Goal: Task Accomplishment & Management: Manage account settings

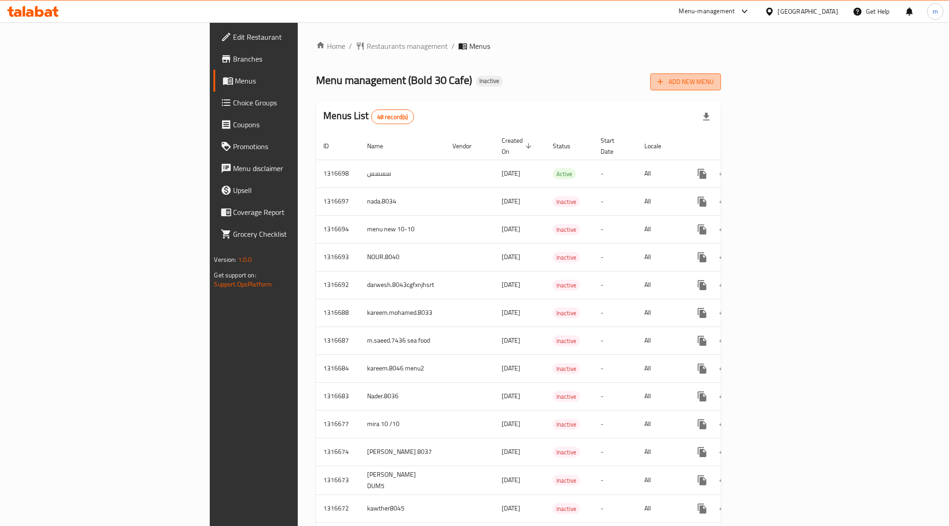
click at [721, 74] on button "Add New Menu" at bounding box center [685, 81] width 71 height 17
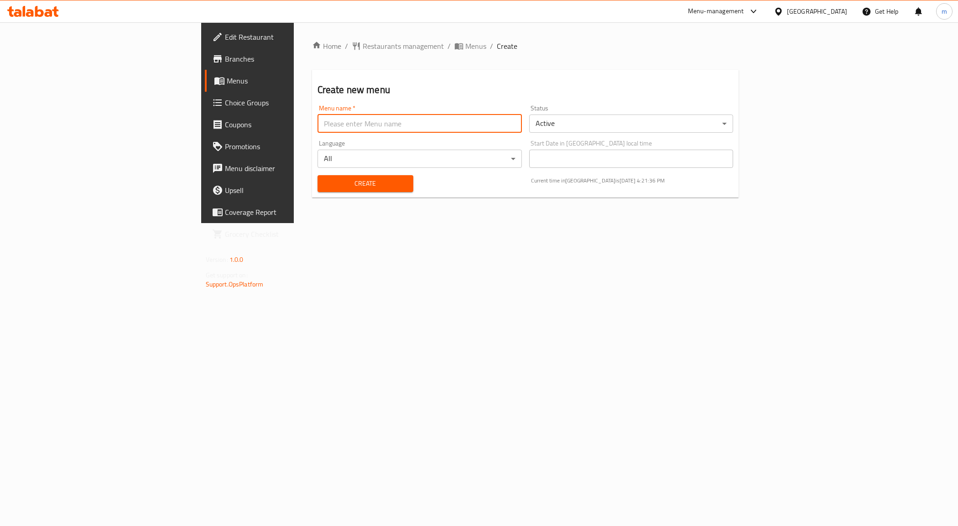
click at [387, 122] on input "text" at bounding box center [419, 123] width 204 height 18
drag, startPoint x: 320, startPoint y: 128, endPoint x: 296, endPoint y: 127, distance: 23.3
click at [317, 127] on input "[PERSON_NAME] live Task 2" at bounding box center [419, 123] width 204 height 18
type input "[PERSON_NAME] live Task 5"
click at [317, 189] on button "Create" at bounding box center [365, 183] width 96 height 17
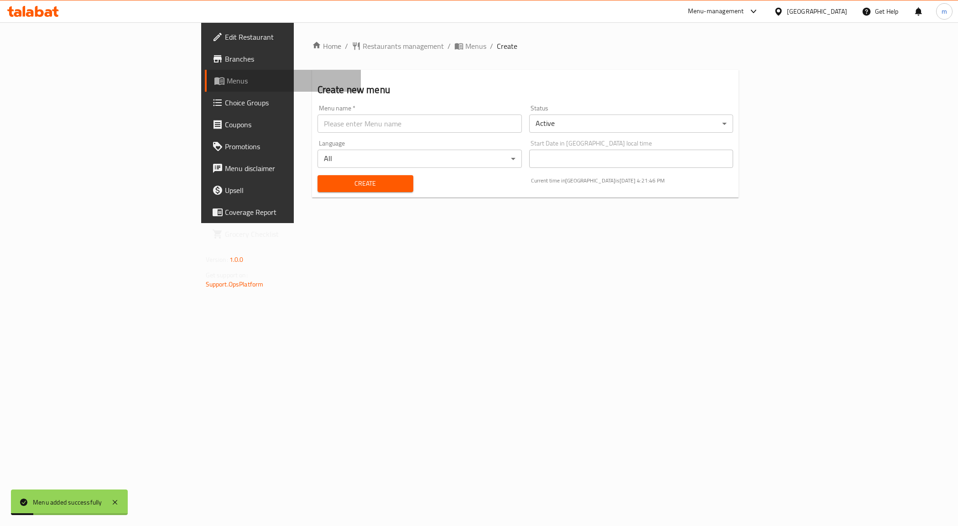
click at [227, 75] on span "Menus" at bounding box center [290, 80] width 127 height 11
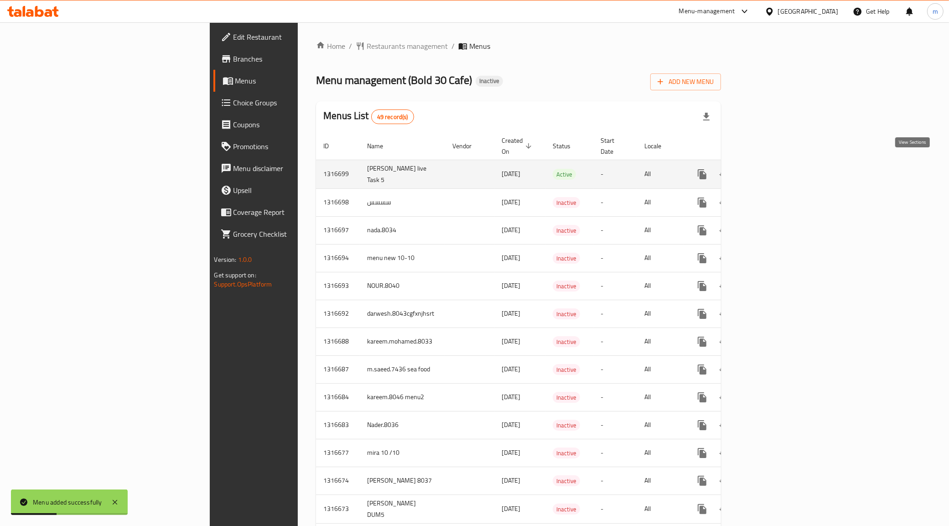
click at [773, 170] on icon "enhanced table" at bounding box center [767, 174] width 11 height 11
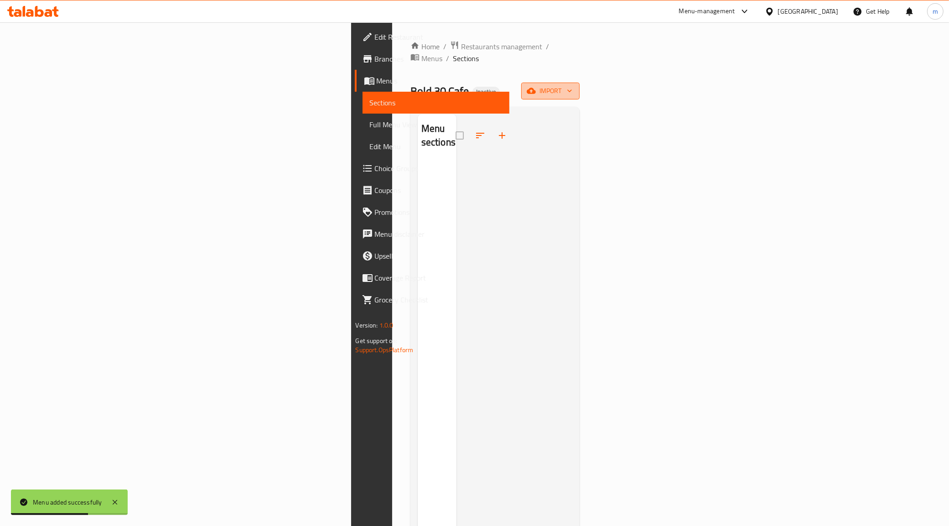
click at [572, 85] on span "import" at bounding box center [551, 90] width 44 height 11
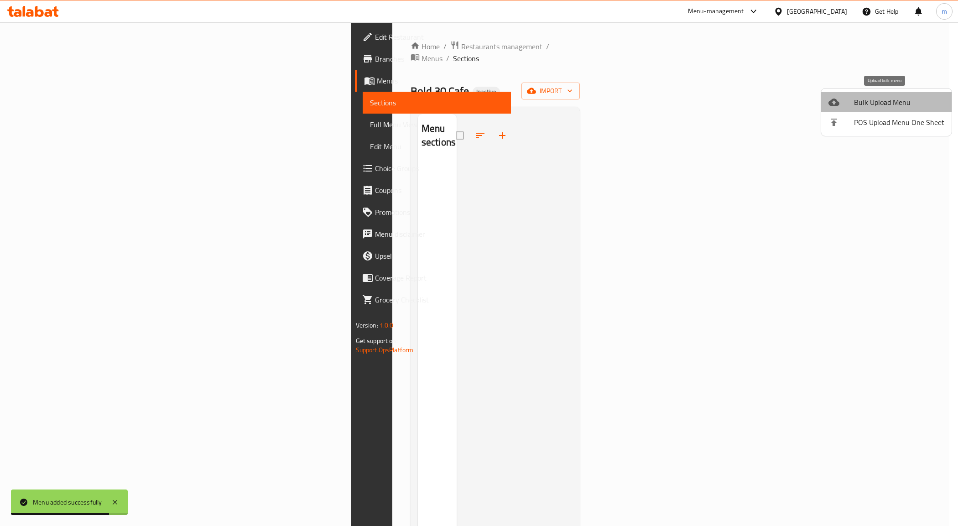
click at [901, 102] on span "Bulk Upload Menu" at bounding box center [899, 102] width 90 height 11
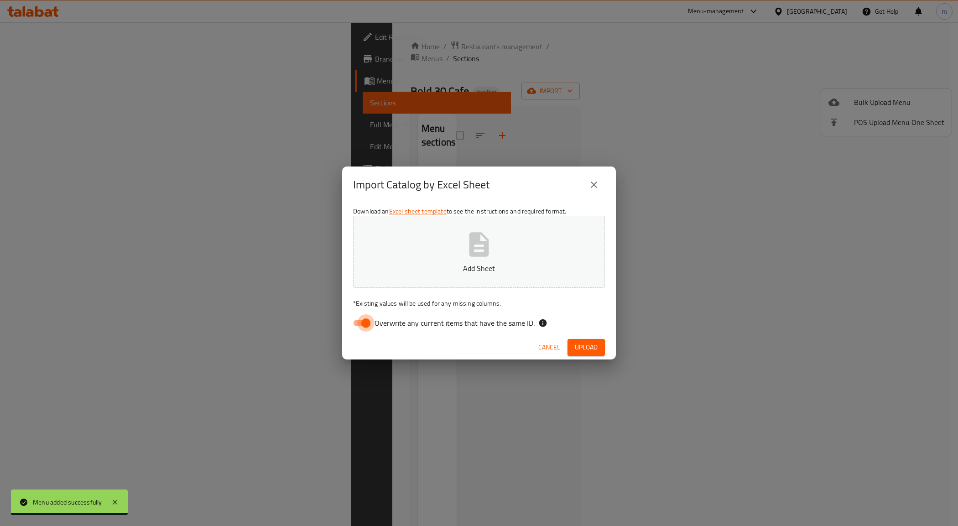
click at [353, 326] on input "Overwrite any current items that have the same ID." at bounding box center [366, 322] width 52 height 17
checkbox input "false"
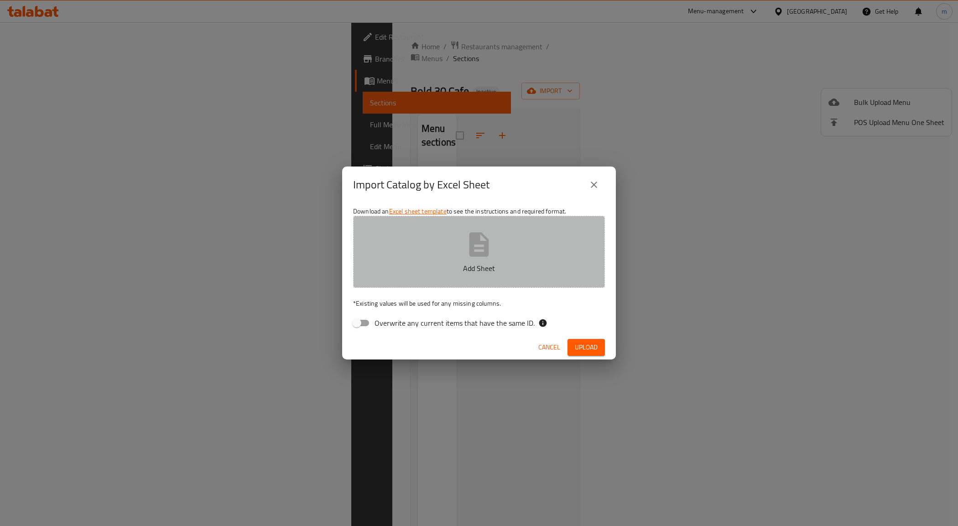
click at [481, 234] on icon "button" at bounding box center [479, 244] width 20 height 24
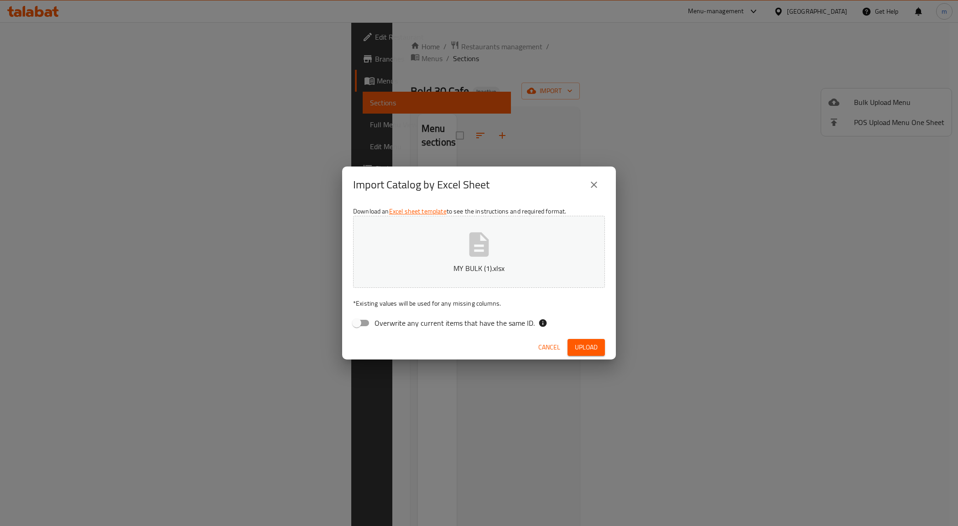
click at [453, 126] on div "Import Catalog by Excel Sheet Download an Excel sheet template to see the instr…" at bounding box center [479, 263] width 958 height 526
click at [594, 179] on icon "close" at bounding box center [593, 184] width 11 height 11
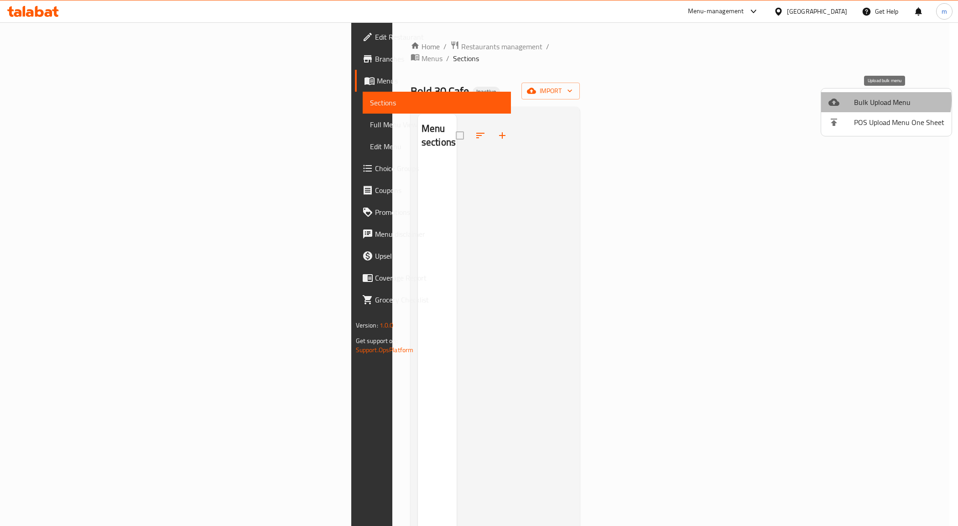
click at [884, 100] on span "Bulk Upload Menu" at bounding box center [899, 102] width 90 height 11
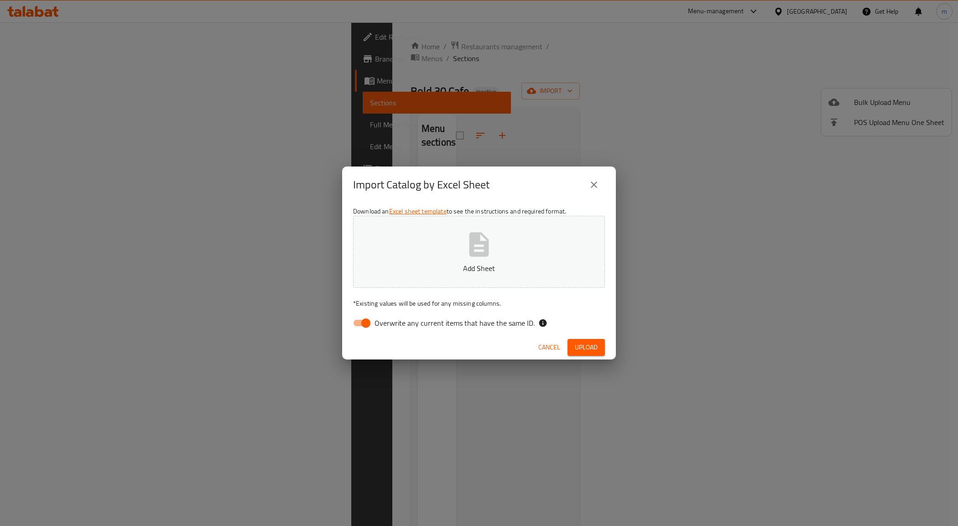
click at [470, 254] on icon "button" at bounding box center [479, 244] width 20 height 24
click at [358, 323] on input "Overwrite any current items that have the same ID." at bounding box center [366, 322] width 52 height 17
checkbox input "false"
click at [586, 345] on span "Upload" at bounding box center [586, 347] width 23 height 11
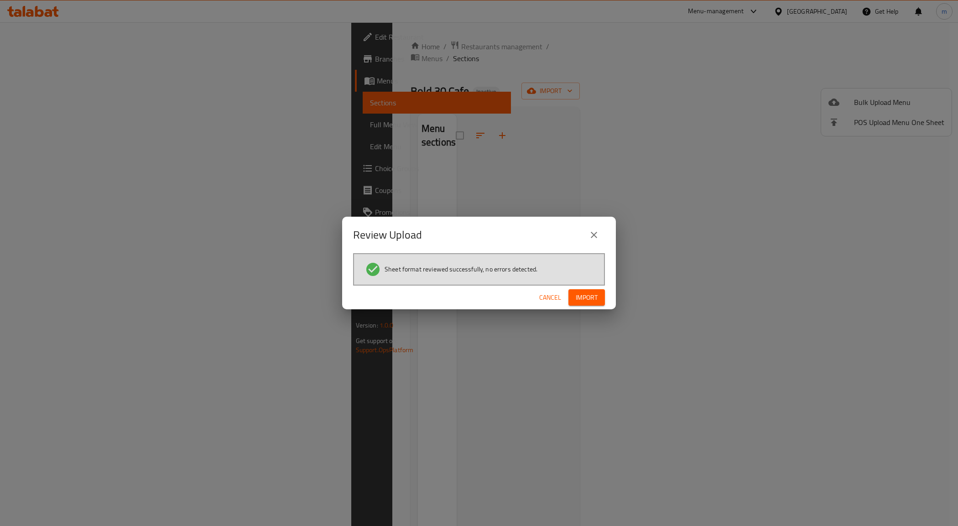
click at [597, 298] on span "Import" at bounding box center [587, 297] width 22 height 11
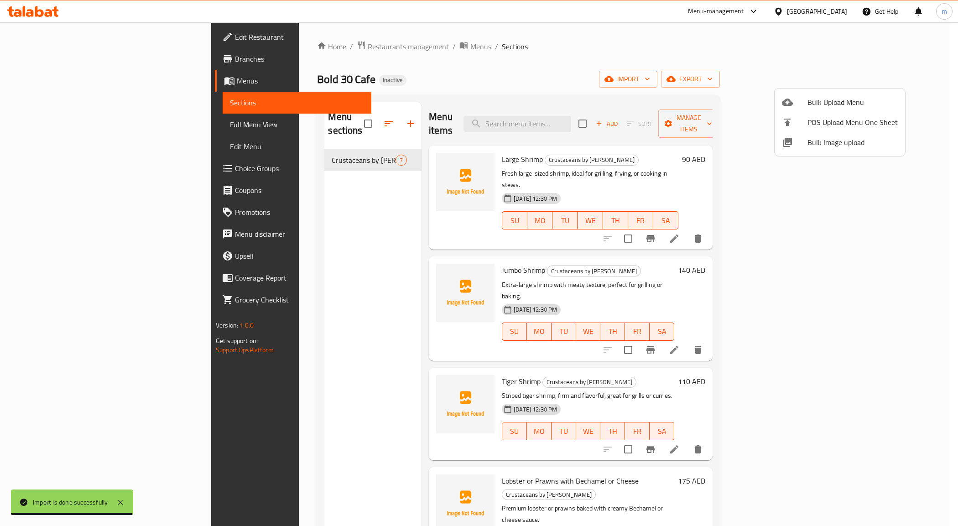
drag, startPoint x: 919, startPoint y: 258, endPoint x: 918, endPoint y: 311, distance: 52.5
click at [918, 311] on div at bounding box center [479, 263] width 958 height 526
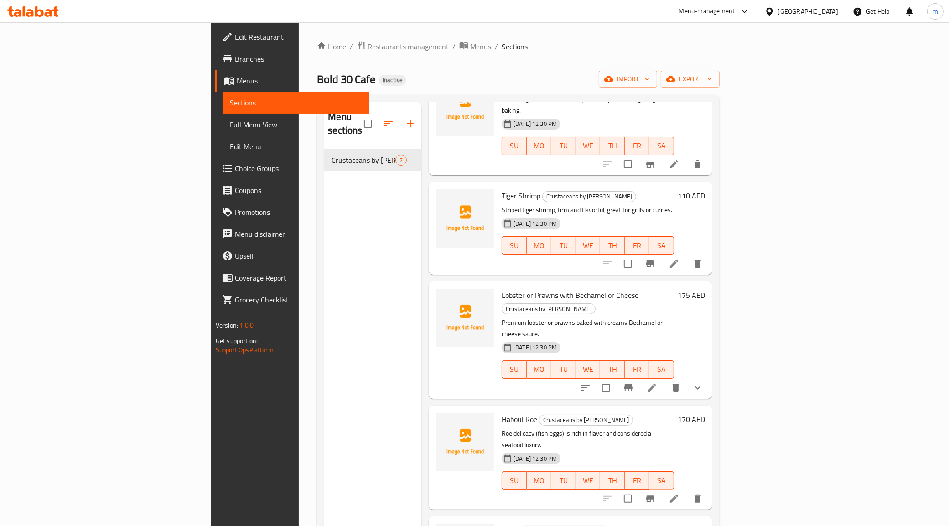
scroll to position [194, 0]
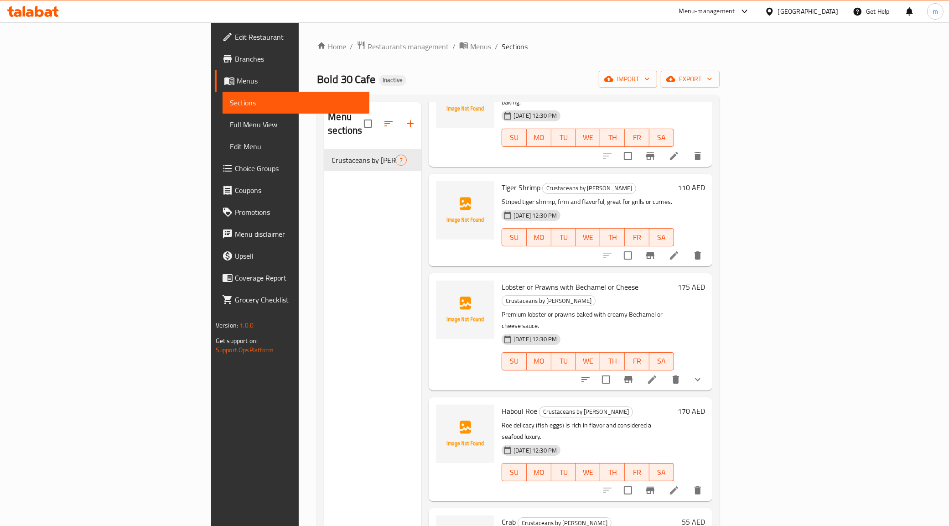
click at [230, 121] on span "Full Menu View" at bounding box center [296, 124] width 133 height 11
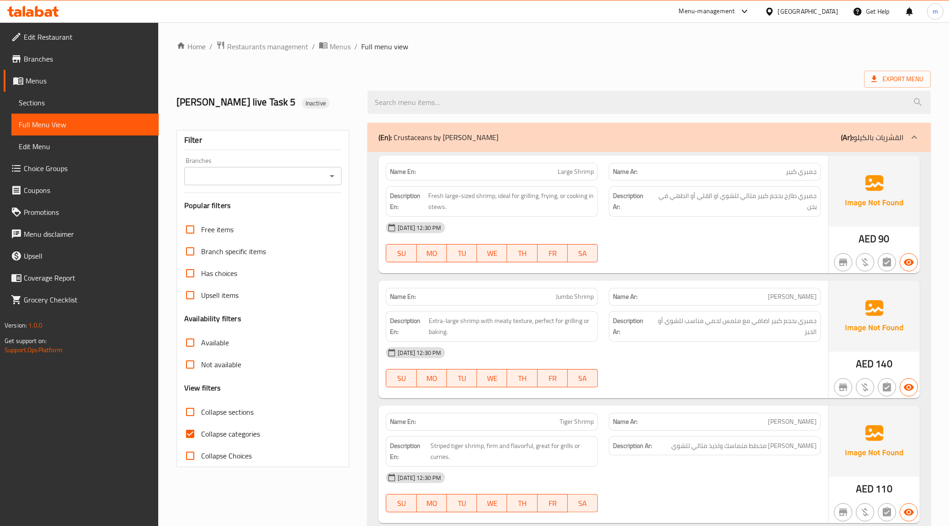
click at [207, 432] on span "Collapse categories" at bounding box center [230, 433] width 59 height 11
click at [201, 432] on input "Collapse categories" at bounding box center [190, 434] width 22 height 22
checkbox input "false"
click at [41, 125] on span "Full Menu View" at bounding box center [85, 124] width 133 height 11
click at [38, 81] on span "Menus" at bounding box center [89, 80] width 126 height 11
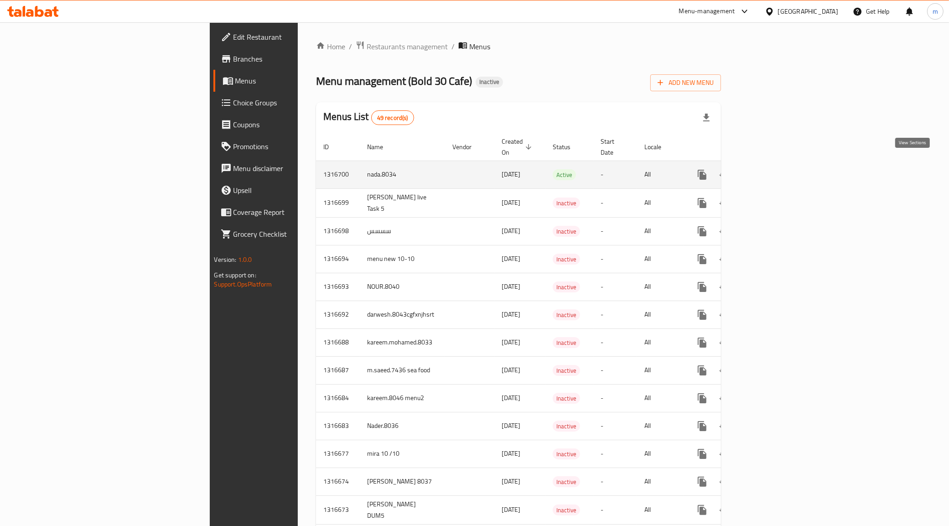
click at [773, 169] on icon "enhanced table" at bounding box center [767, 174] width 11 height 11
